Goal: Task Accomplishment & Management: Manage account settings

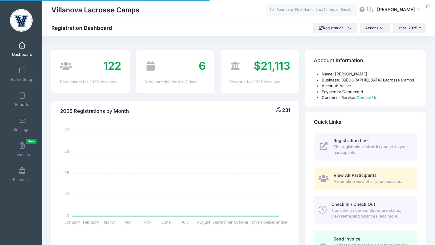
select select
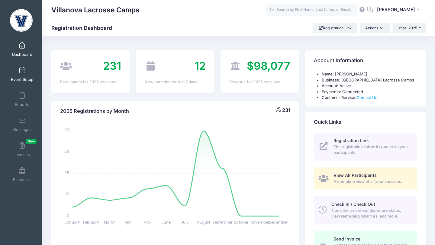
click at [22, 76] on link "Event Setup" at bounding box center [22, 74] width 29 height 21
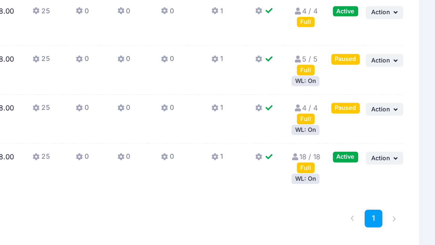
scroll to position [225, 0]
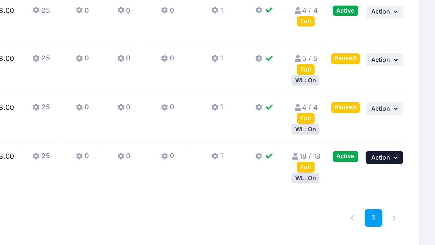
click at [403, 198] on span "Action" at bounding box center [404, 196] width 11 height 4
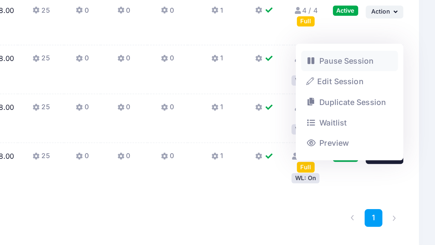
click at [382, 143] on link "Pause Session" at bounding box center [387, 141] width 55 height 11
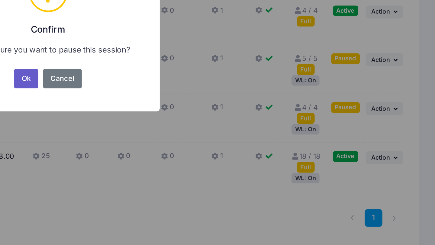
click at [208, 149] on button "Ok" at bounding box center [205, 151] width 14 height 11
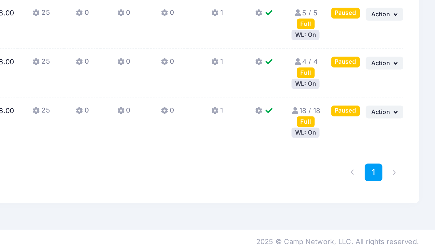
scroll to position [252, 0]
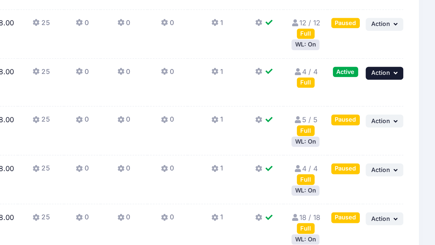
click at [406, 89] on span "Action" at bounding box center [404, 87] width 11 height 4
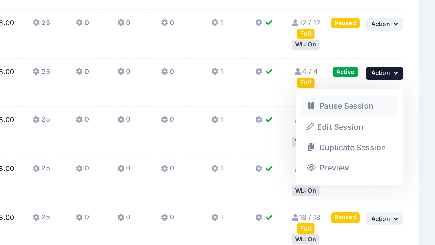
click at [366, 107] on span at bounding box center [365, 106] width 5 height 4
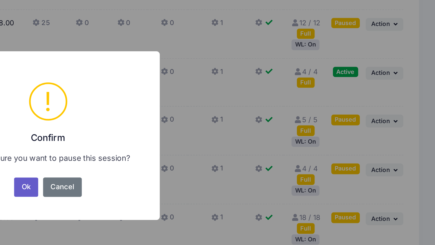
click at [206, 151] on button "Ok" at bounding box center [205, 151] width 14 height 11
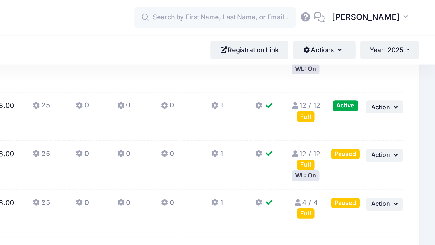
scroll to position [211, 0]
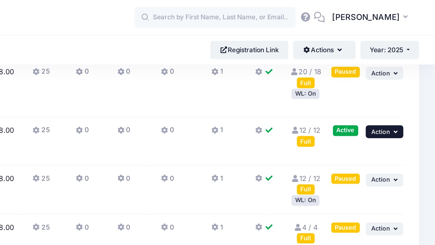
click at [402, 76] on span "Action" at bounding box center [404, 74] width 11 height 4
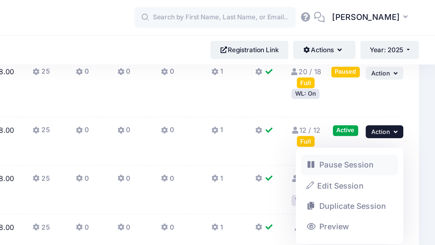
click at [391, 91] on link "Pause Session" at bounding box center [387, 92] width 55 height 11
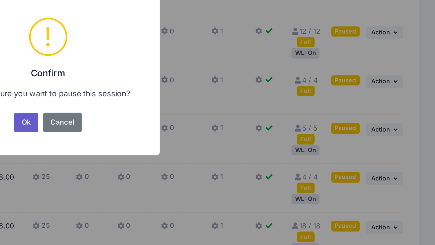
click at [203, 150] on button "Ok" at bounding box center [205, 151] width 14 height 11
